Goal: Task Accomplishment & Management: Manage account settings

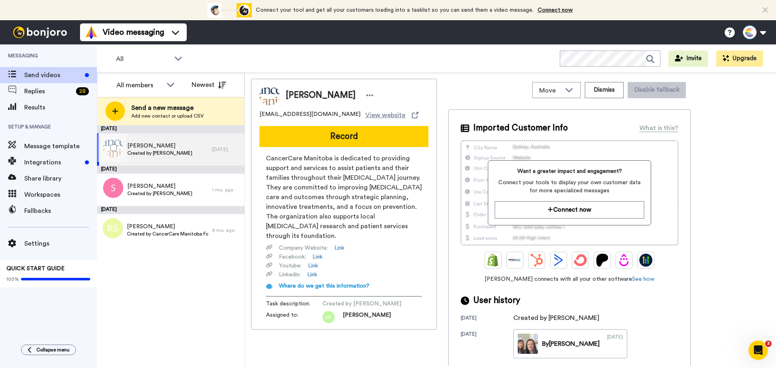
click at [162, 146] on span "[PERSON_NAME]" at bounding box center [159, 146] width 65 height 8
drag, startPoint x: 212, startPoint y: 272, endPoint x: 204, endPoint y: 260, distance: 14.0
click at [212, 270] on div "October 7 Donna Laurin Created by Sherelle Kwan 8 days ago August 29 Sharon Loe…" at bounding box center [171, 246] width 148 height 243
click at [42, 109] on span "Results" at bounding box center [60, 108] width 73 height 10
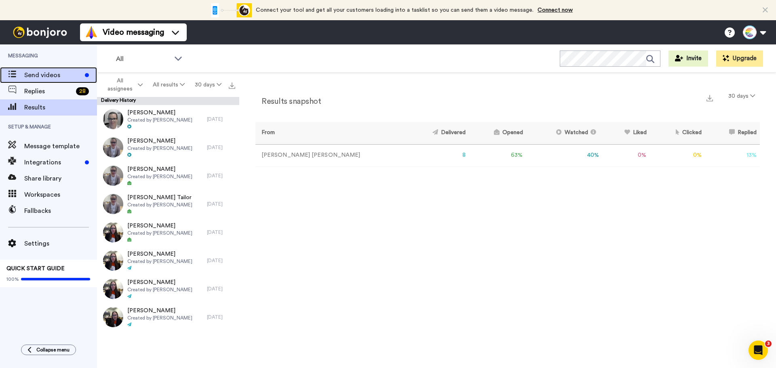
click at [41, 75] on span "Send videos" at bounding box center [52, 75] width 57 height 10
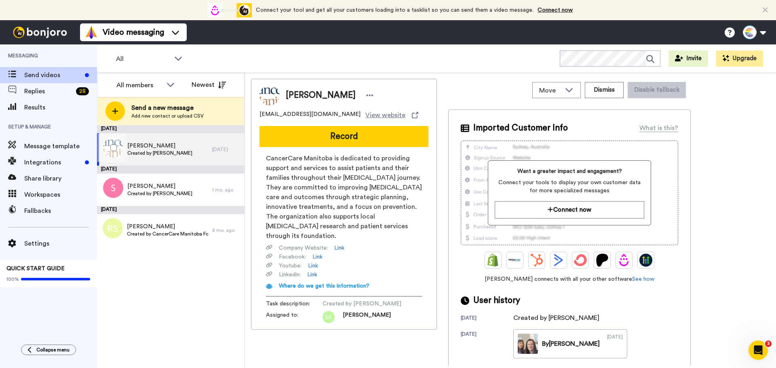
click at [168, 151] on span "Created by [PERSON_NAME]" at bounding box center [159, 153] width 65 height 6
click at [58, 149] on span "Message template" at bounding box center [60, 146] width 73 height 10
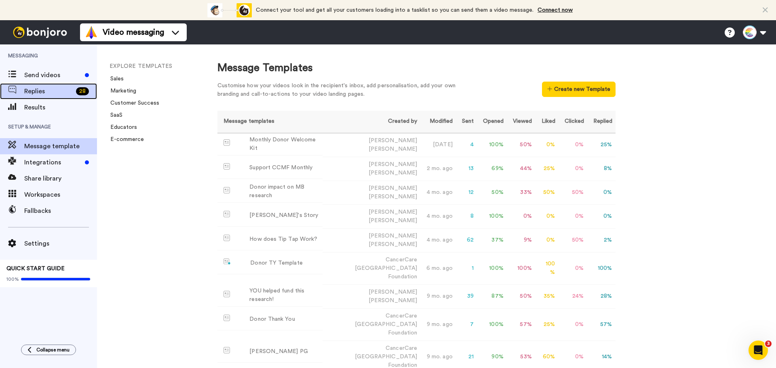
click at [44, 96] on div "Replies 28" at bounding box center [48, 91] width 97 height 16
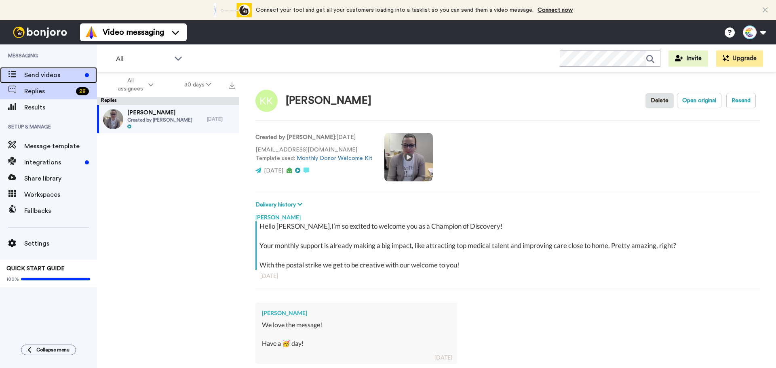
click at [39, 77] on span "Send videos" at bounding box center [52, 75] width 57 height 10
